Goal: Use online tool/utility: Use online tool/utility

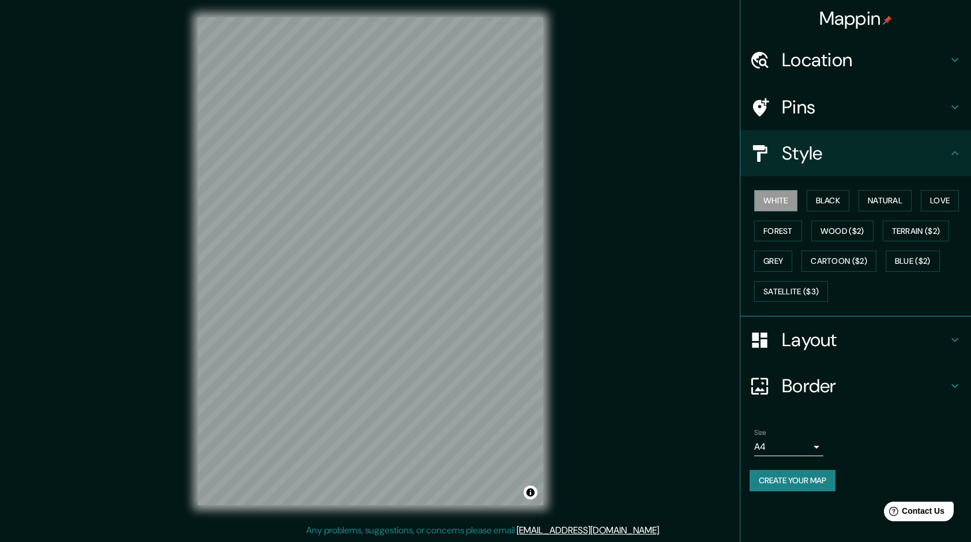
click at [827, 334] on h4 "Layout" at bounding box center [865, 340] width 166 height 23
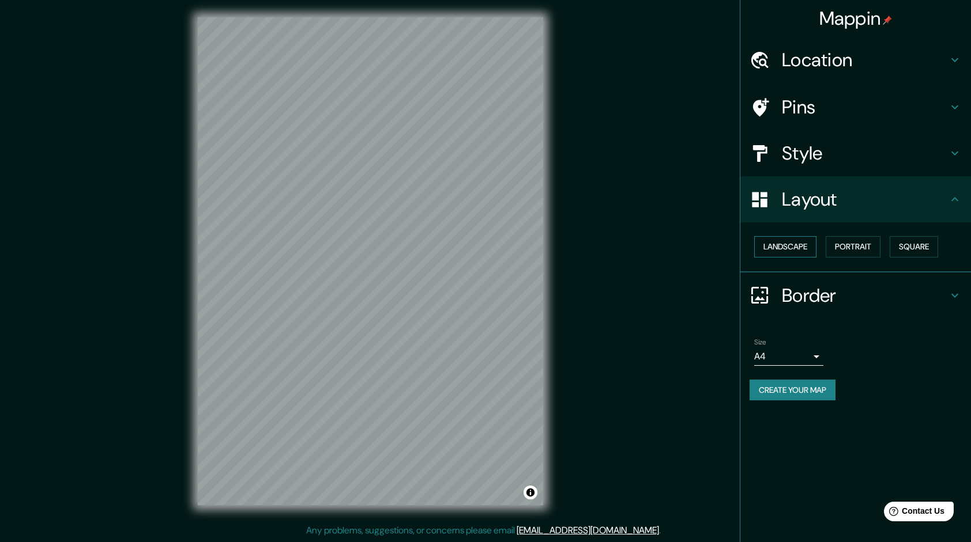
click at [787, 241] on button "Landscape" at bounding box center [785, 246] width 62 height 21
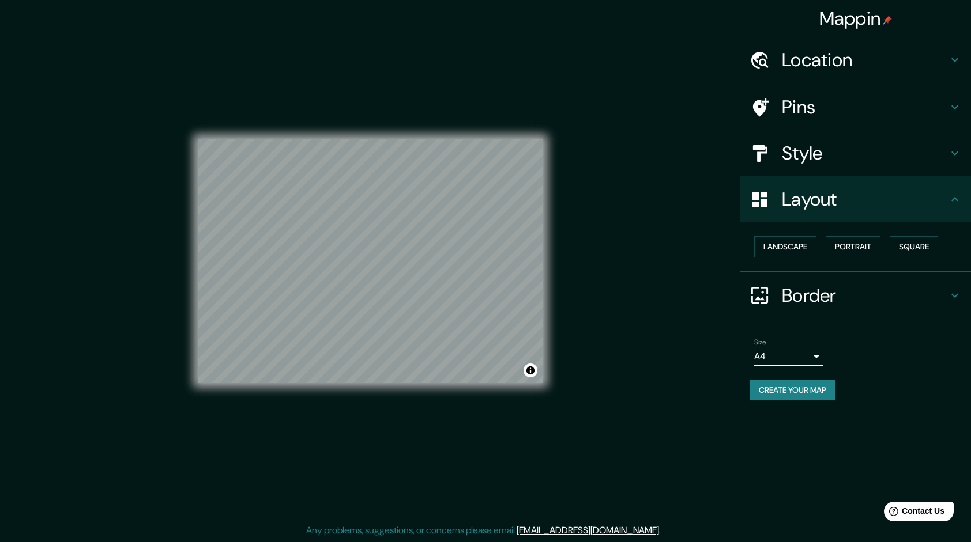
click at [640, 221] on div "Mappin Location [GEOGRAPHIC_DATA], [GEOGRAPHIC_DATA], [GEOGRAPHIC_DATA] Pins St…" at bounding box center [485, 271] width 971 height 544
click at [805, 241] on button "Landscape" at bounding box center [785, 246] width 62 height 21
click at [880, 244] on button "Portrait" at bounding box center [852, 246] width 55 height 21
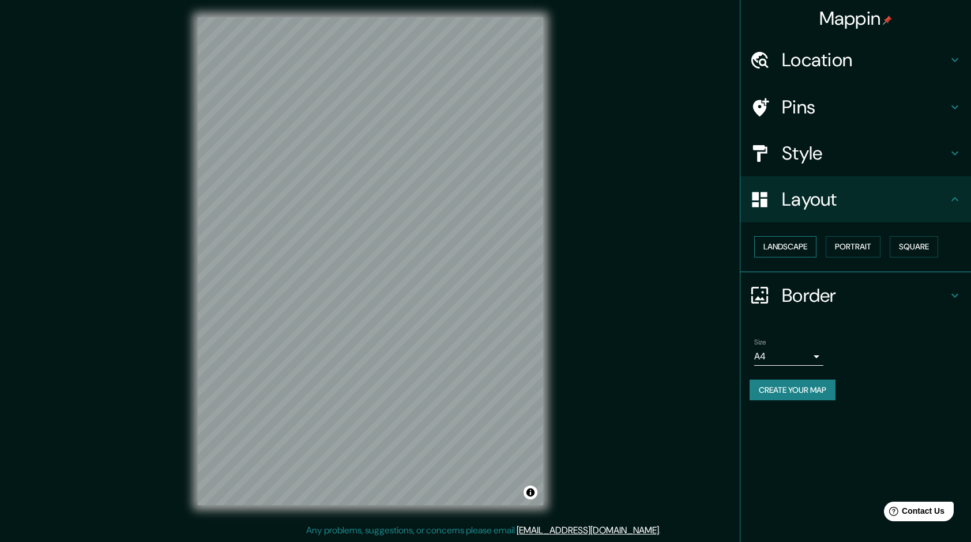
click at [814, 244] on button "Landscape" at bounding box center [785, 246] width 62 height 21
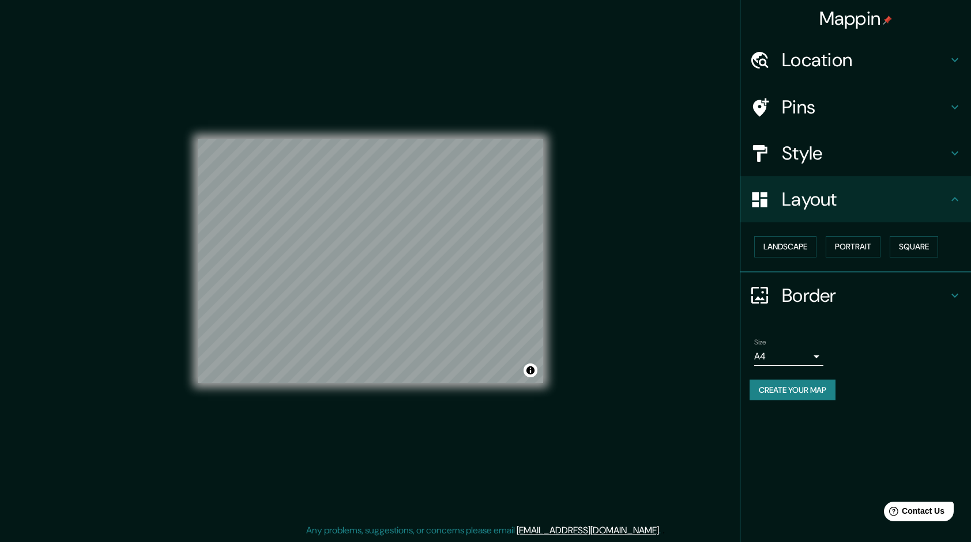
click at [823, 152] on h4 "Style" at bounding box center [865, 153] width 166 height 23
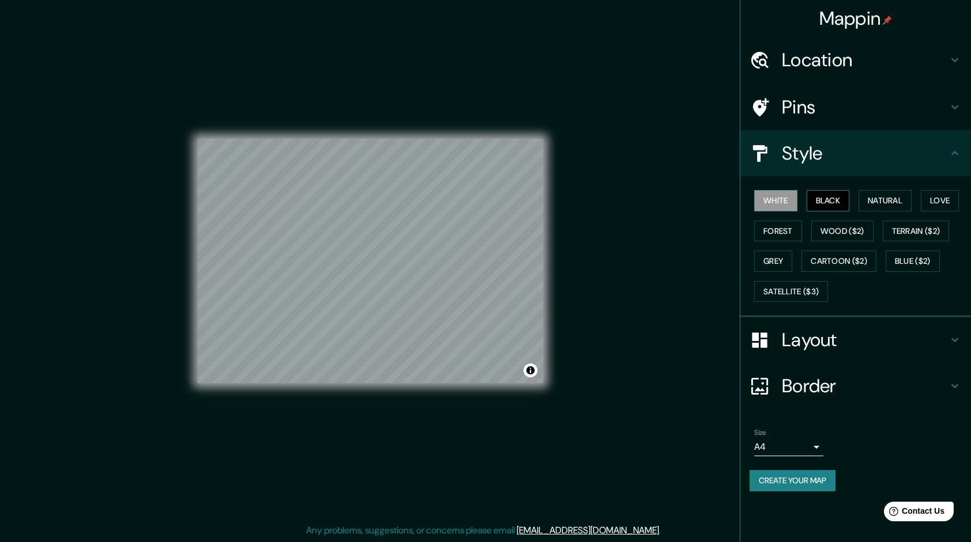
click at [841, 197] on button "Black" at bounding box center [827, 200] width 43 height 21
click at [895, 198] on button "Natural" at bounding box center [884, 200] width 53 height 21
click at [952, 205] on button "Love" at bounding box center [940, 200] width 38 height 21
click at [777, 201] on button "White" at bounding box center [775, 200] width 43 height 21
